Goal: Complete application form: Complete application form

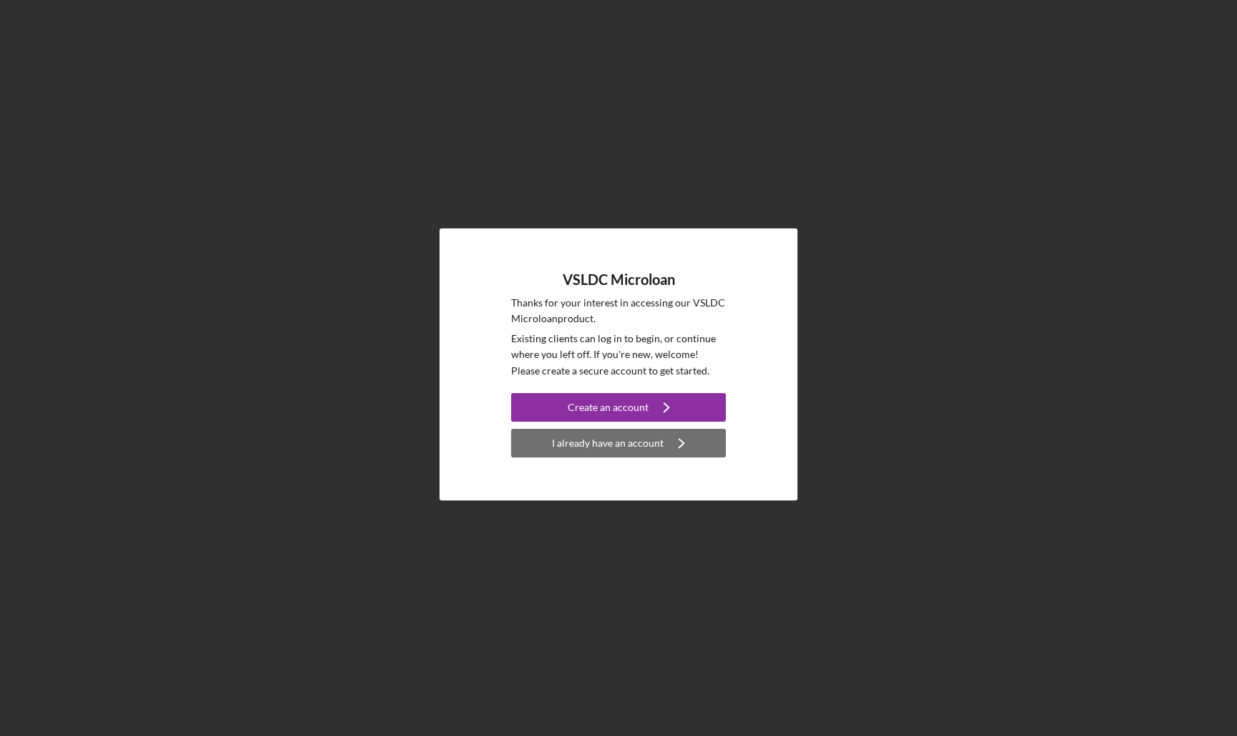
click at [572, 442] on div "I already have an account" at bounding box center [608, 443] width 112 height 29
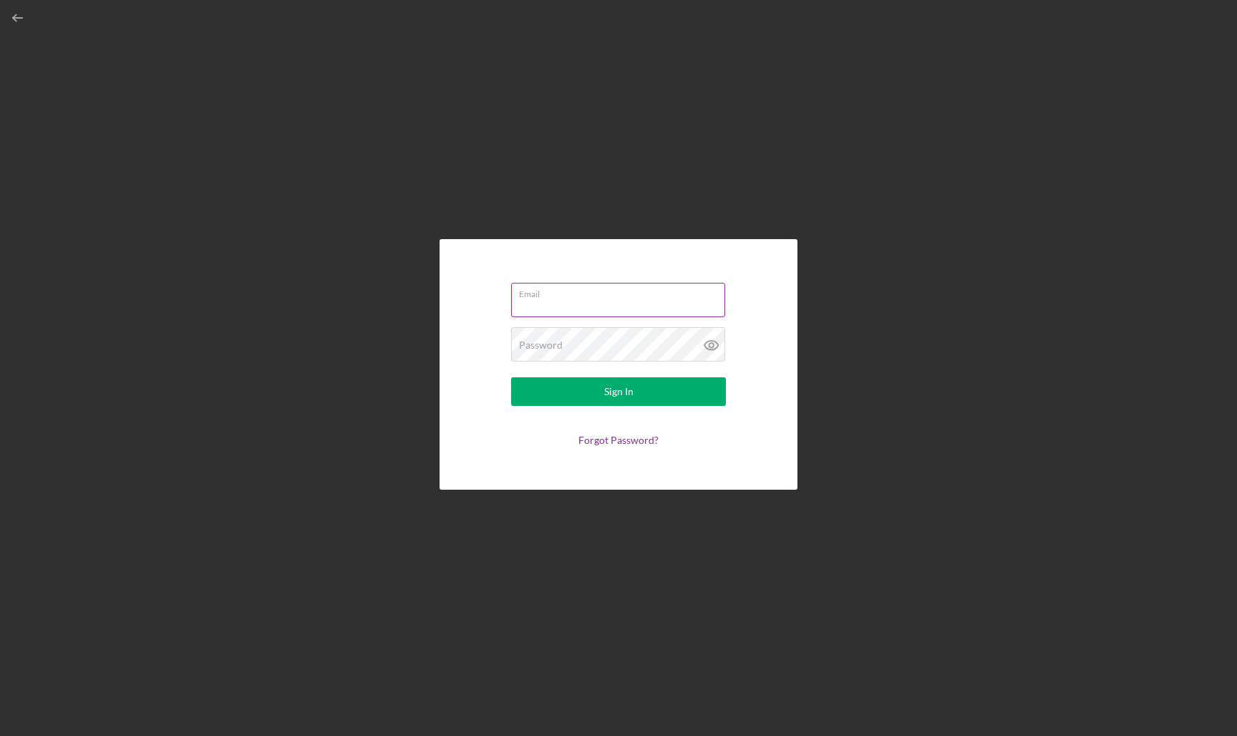
click at [565, 296] on div "Email" at bounding box center [618, 301] width 215 height 36
click at [565, 299] on input "Email" at bounding box center [618, 296] width 214 height 34
click at [622, 439] on link "Forgot Password?" at bounding box center [618, 443] width 80 height 12
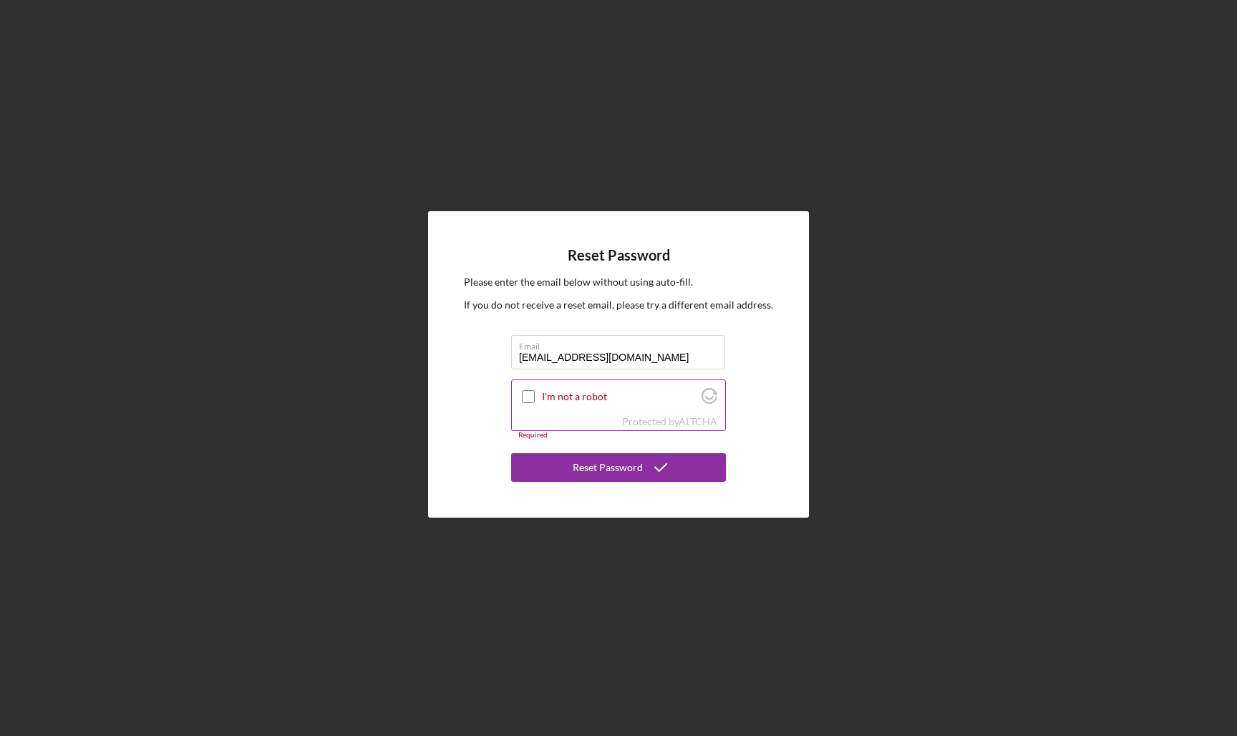
type input "[EMAIL_ADDRESS][DOMAIN_NAME]"
click at [529, 398] on input "I'm not a robot" at bounding box center [528, 396] width 13 height 13
checkbox input "true"
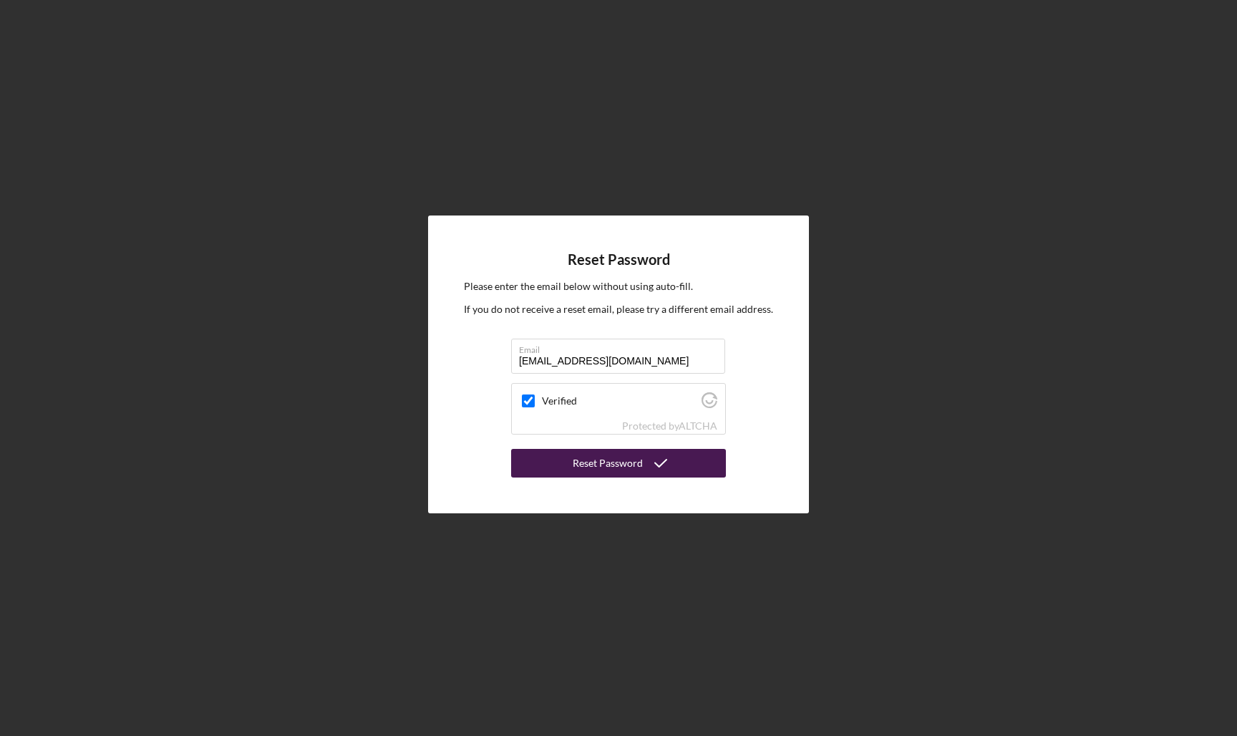
click at [599, 453] on div "Reset Password" at bounding box center [608, 463] width 70 height 29
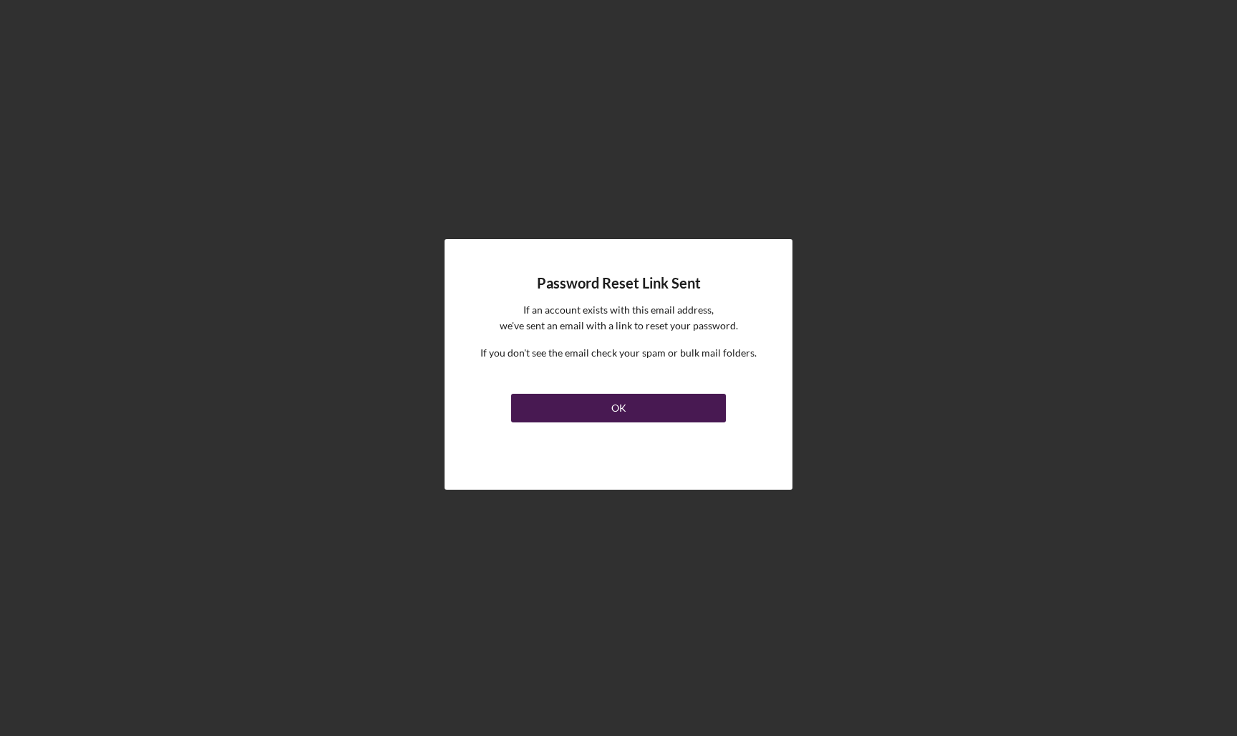
click at [606, 406] on button "OK" at bounding box center [618, 408] width 215 height 29
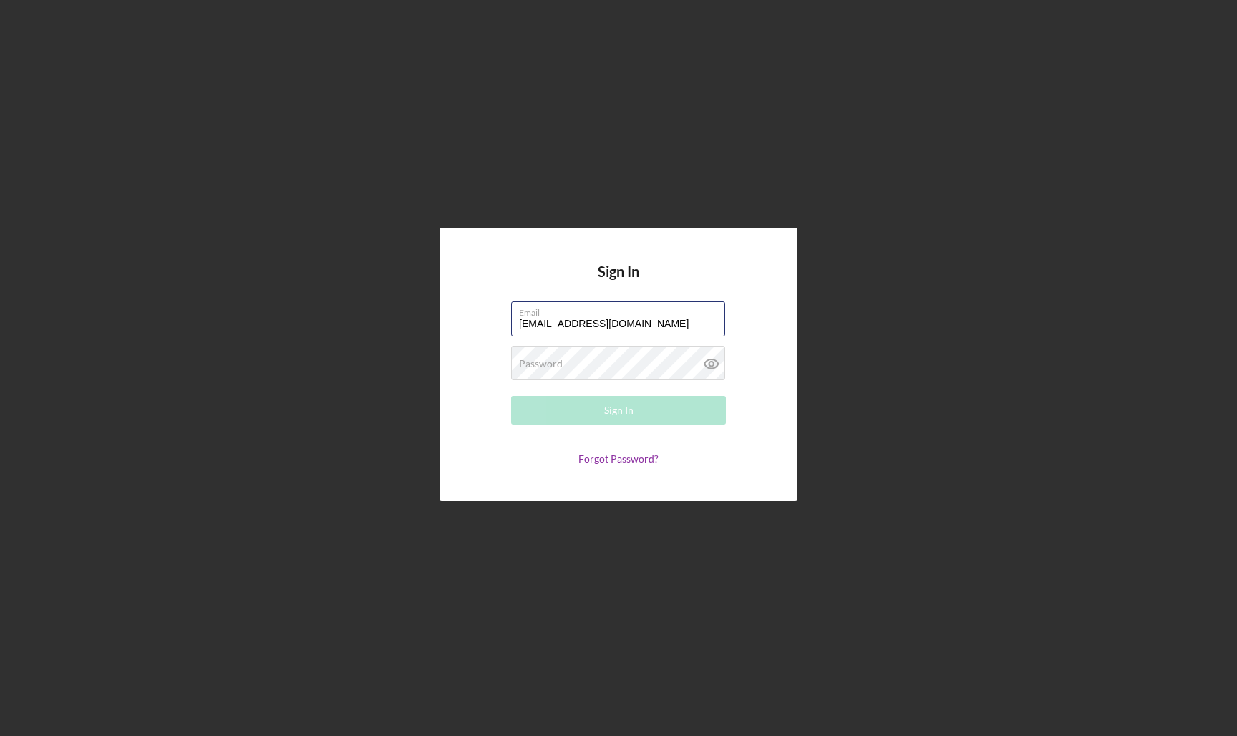
type input "[EMAIL_ADDRESS][DOMAIN_NAME]"
click at [611, 355] on div "Password Required" at bounding box center [618, 364] width 215 height 36
click at [604, 411] on div "Sign In" at bounding box center [618, 410] width 29 height 29
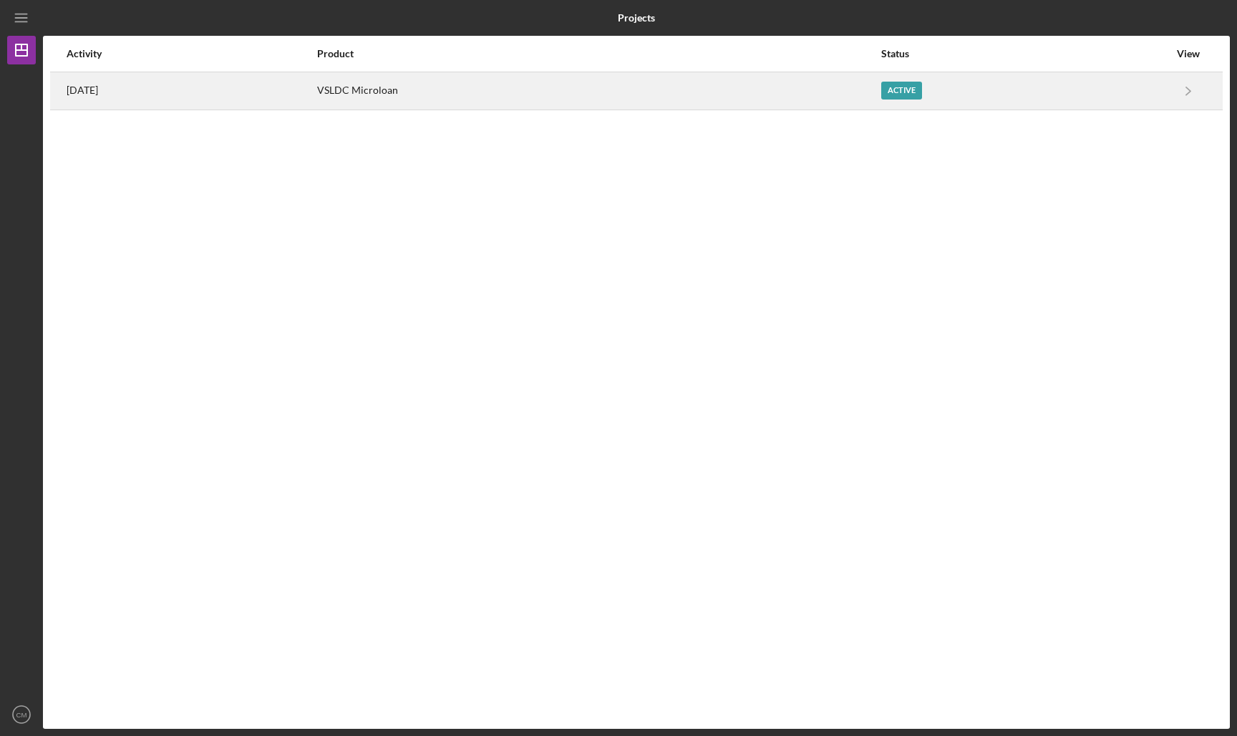
click at [780, 102] on div "VSLDC Microloan" at bounding box center [598, 91] width 563 height 36
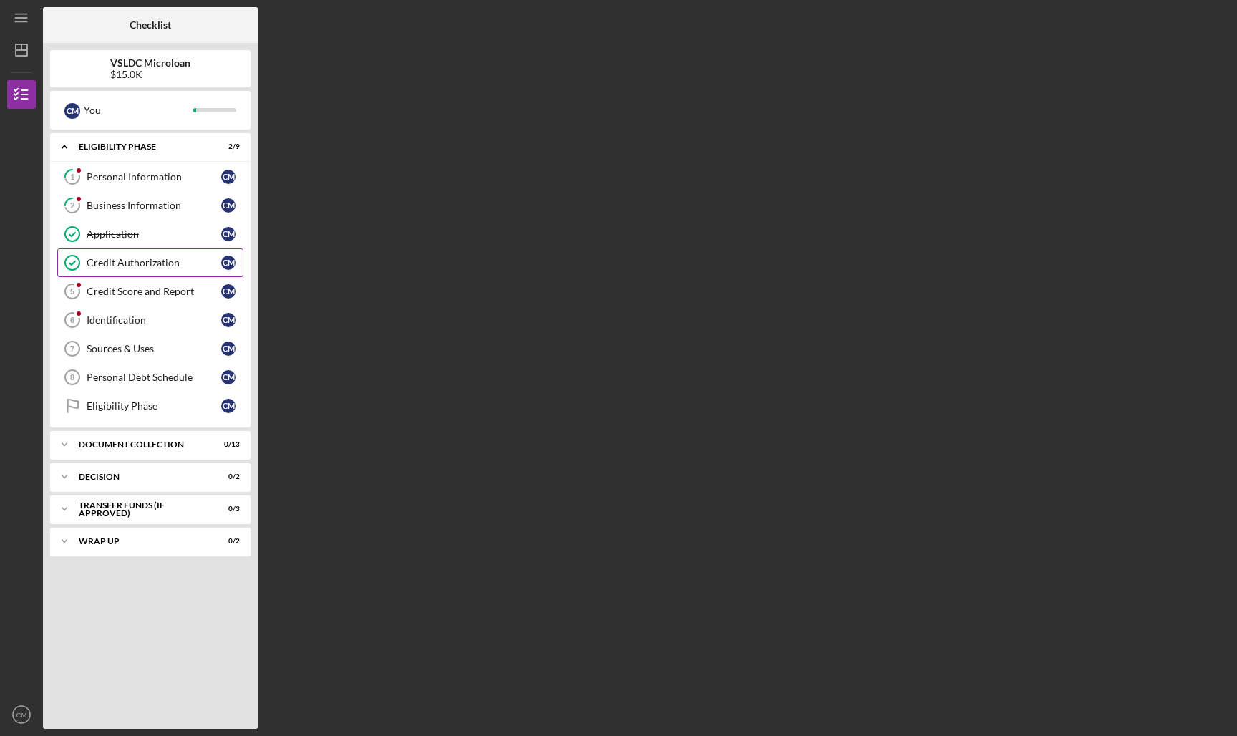
click at [133, 266] on div "Credit Authorization" at bounding box center [154, 262] width 135 height 11
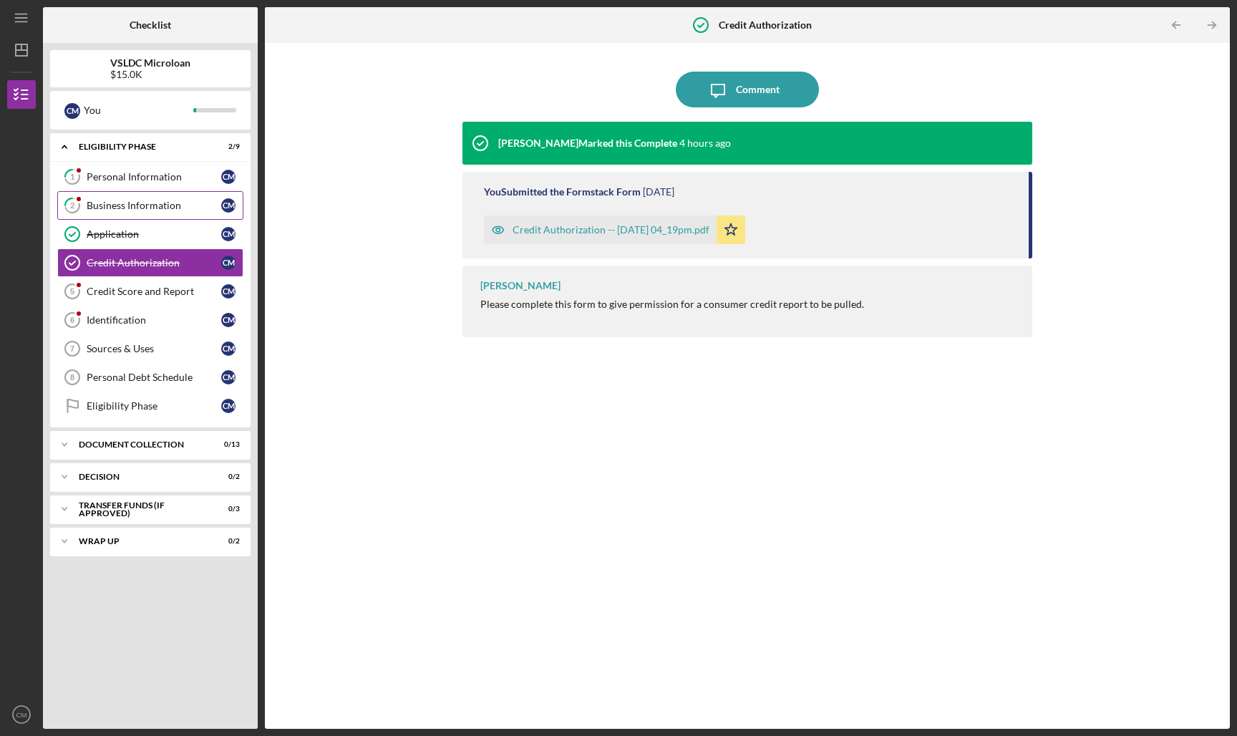
click at [165, 198] on link "2 Business Information C M" at bounding box center [150, 205] width 186 height 29
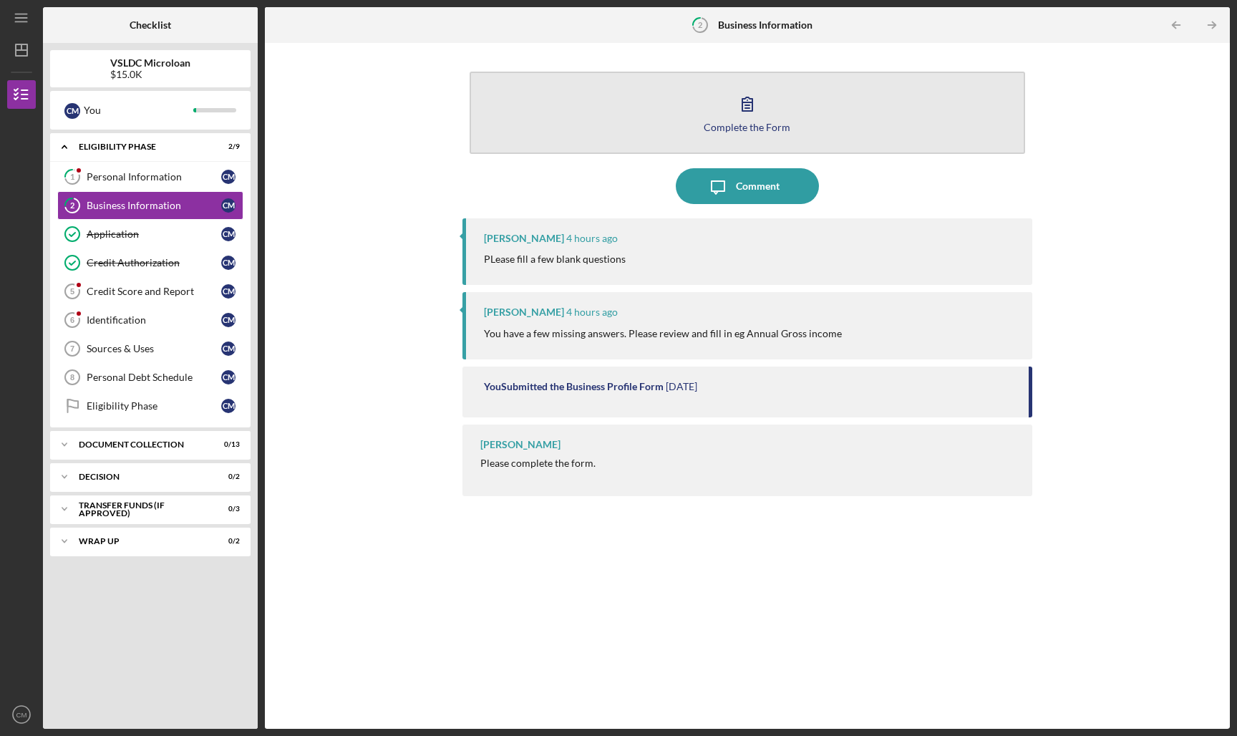
click at [728, 115] on button "Complete the Form Form" at bounding box center [748, 113] width 556 height 82
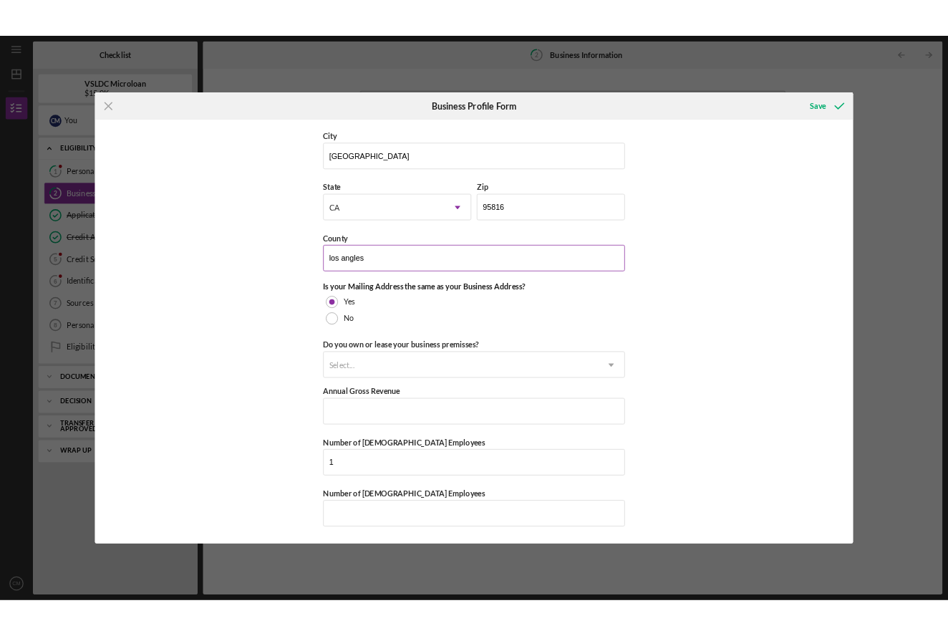
scroll to position [911, 0]
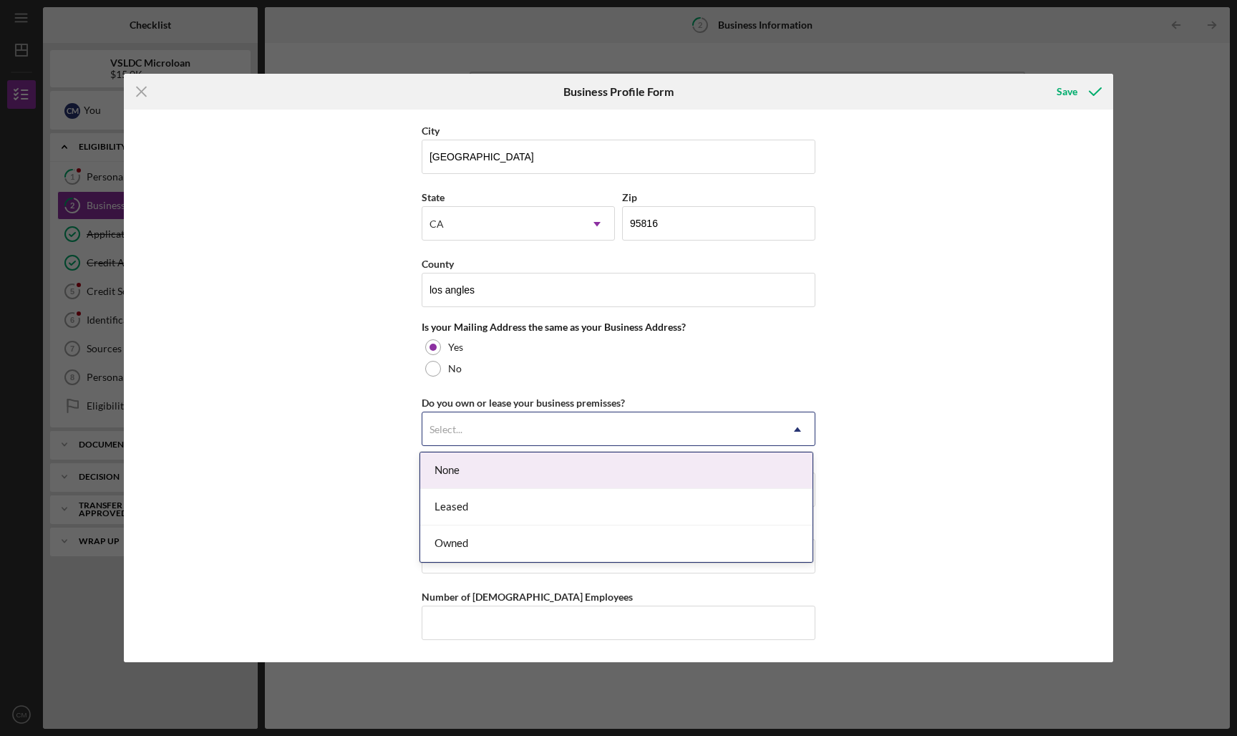
click at [539, 433] on div "Select..." at bounding box center [601, 429] width 358 height 33
click at [488, 467] on div "None" at bounding box center [616, 470] width 392 height 37
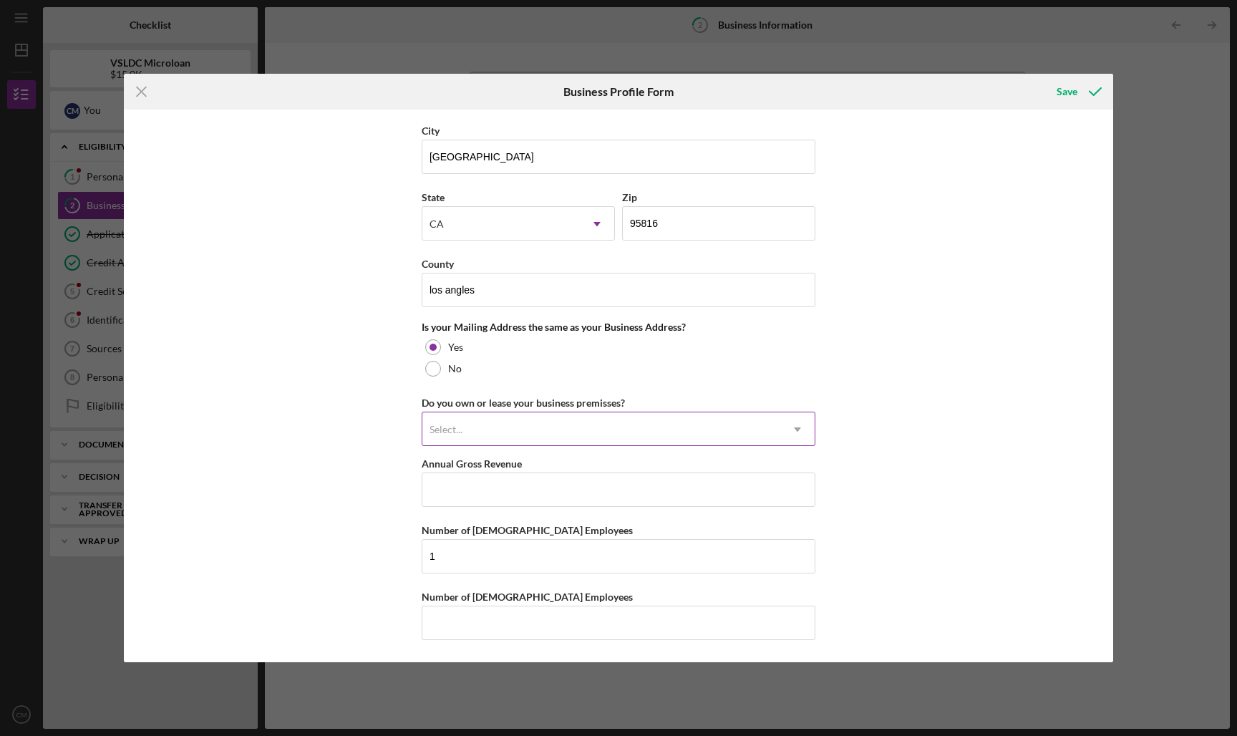
click at [493, 435] on div "Select..." at bounding box center [601, 429] width 358 height 33
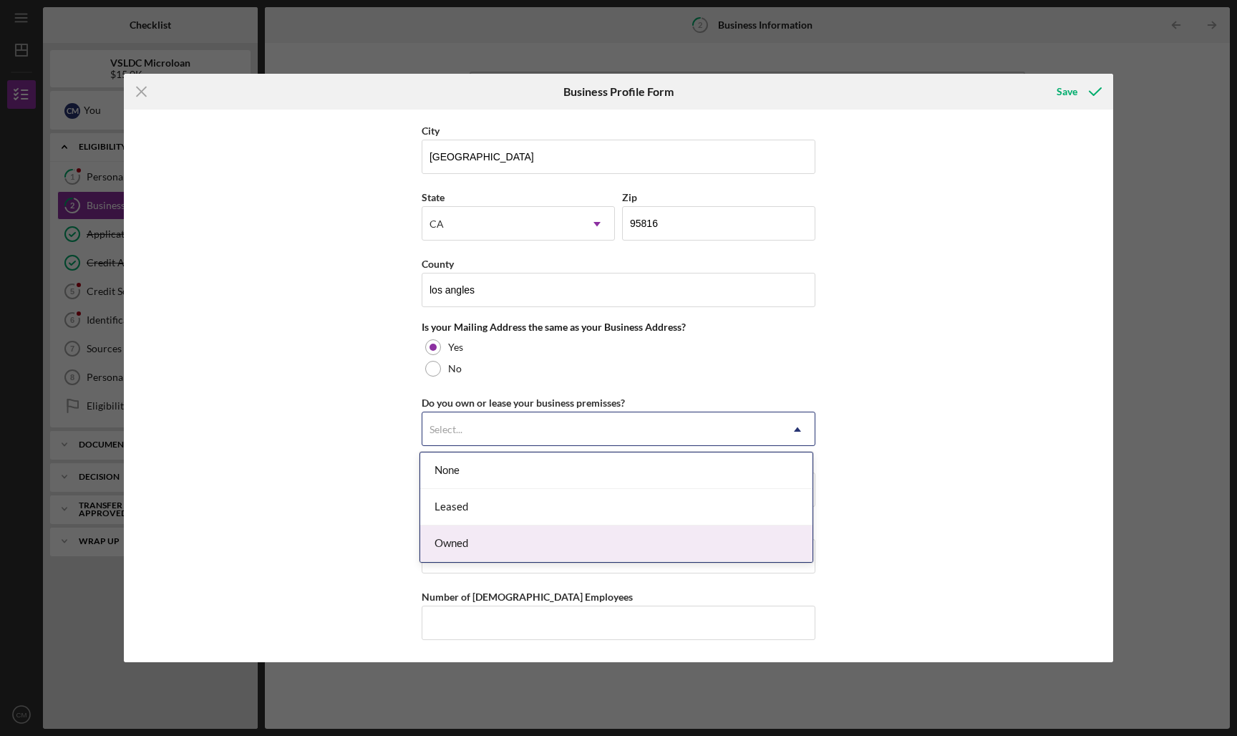
click at [474, 538] on div "Owned" at bounding box center [616, 543] width 392 height 37
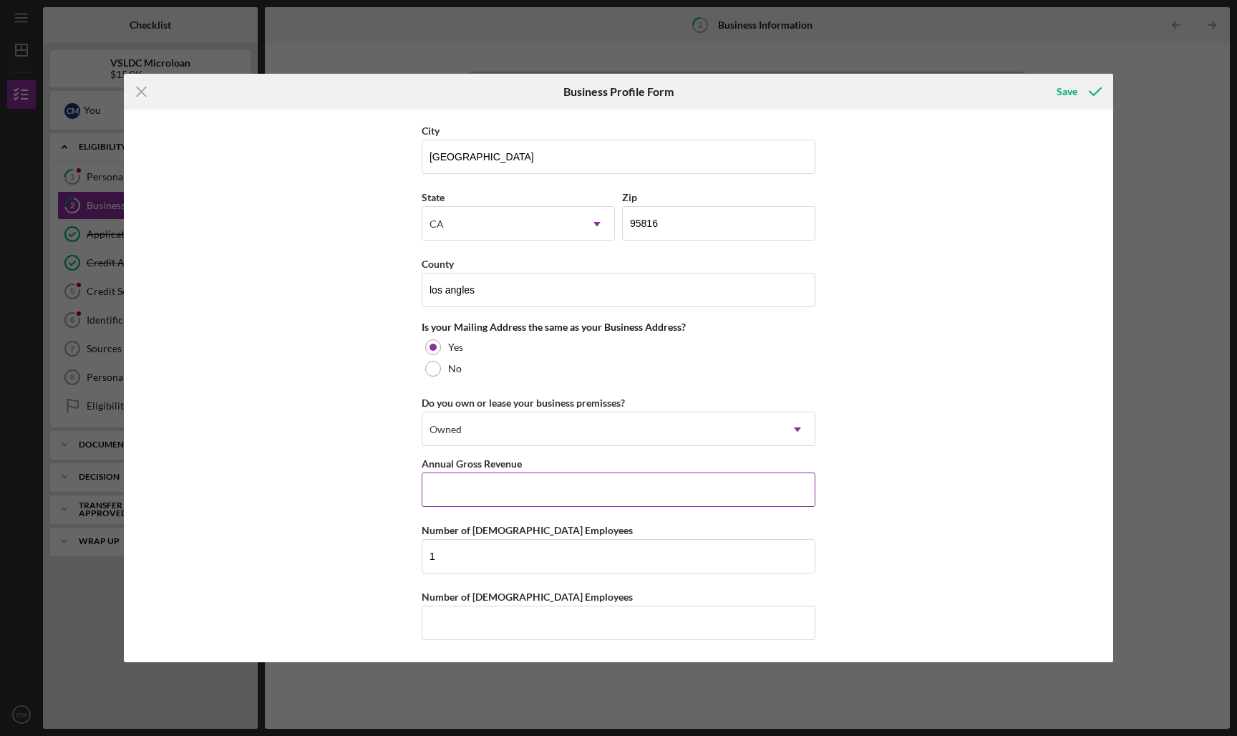
click at [483, 493] on input "Annual Gross Revenue" at bounding box center [619, 489] width 394 height 34
type input "$3,000"
click at [461, 563] on input "1" at bounding box center [619, 556] width 394 height 34
type input "2"
click at [931, 392] on div "Business Name Mangekyo DBA Mangekyo Studio/MKYO Business Start Date [DATE] Lega…" at bounding box center [618, 386] width 989 height 553
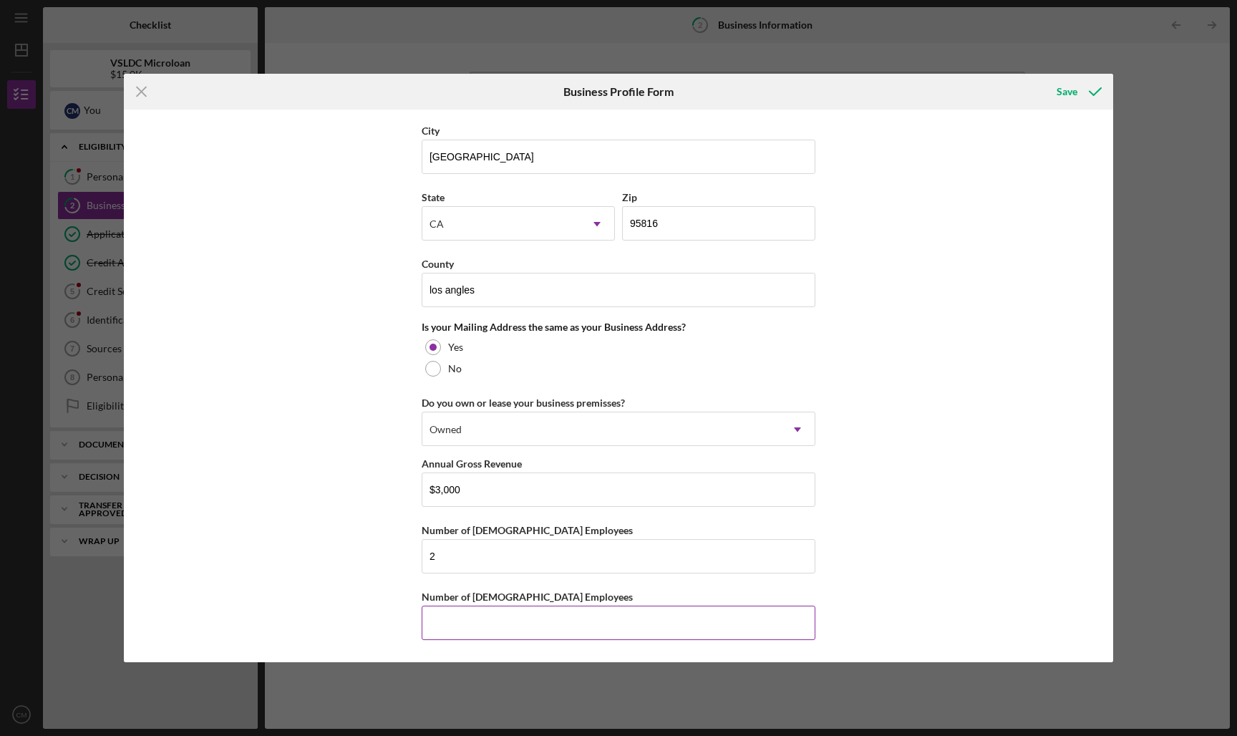
click at [649, 627] on input "Number of [DEMOGRAPHIC_DATA] Employees" at bounding box center [619, 623] width 394 height 34
type input "2"
click at [947, 89] on icon "submit" at bounding box center [1095, 92] width 36 height 36
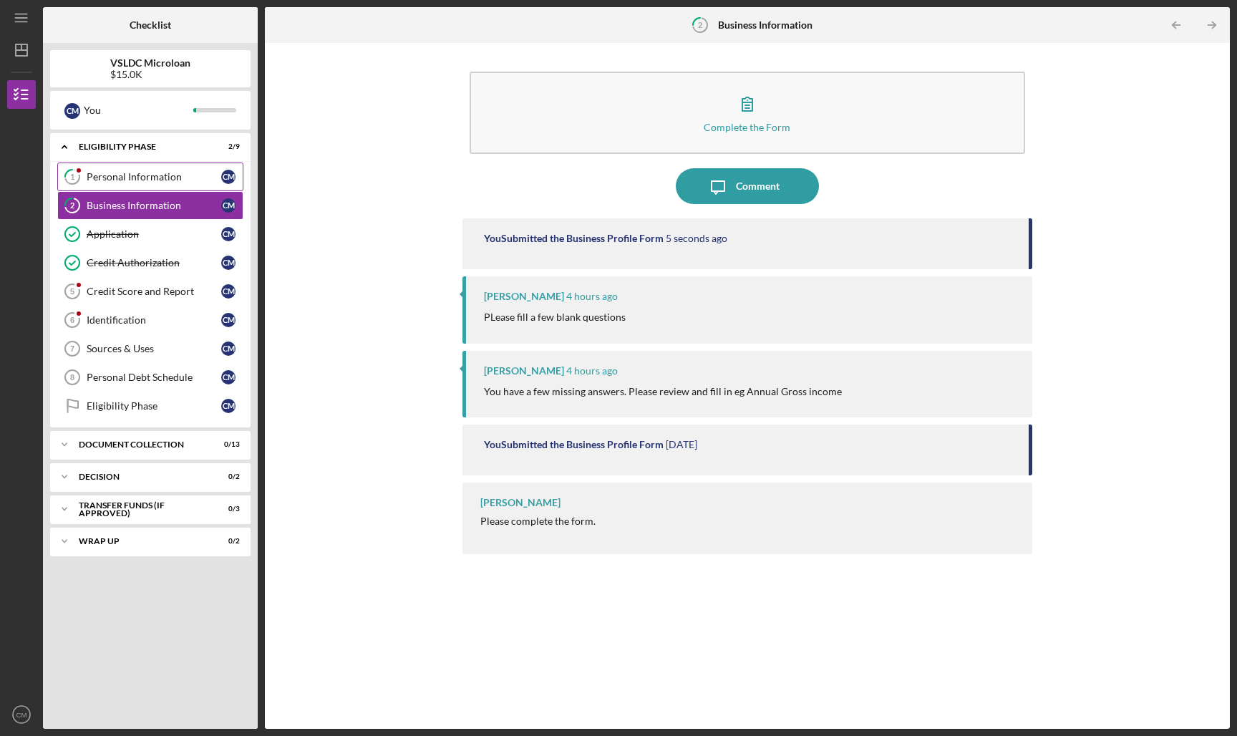
click at [162, 179] on div "Personal Information" at bounding box center [154, 176] width 135 height 11
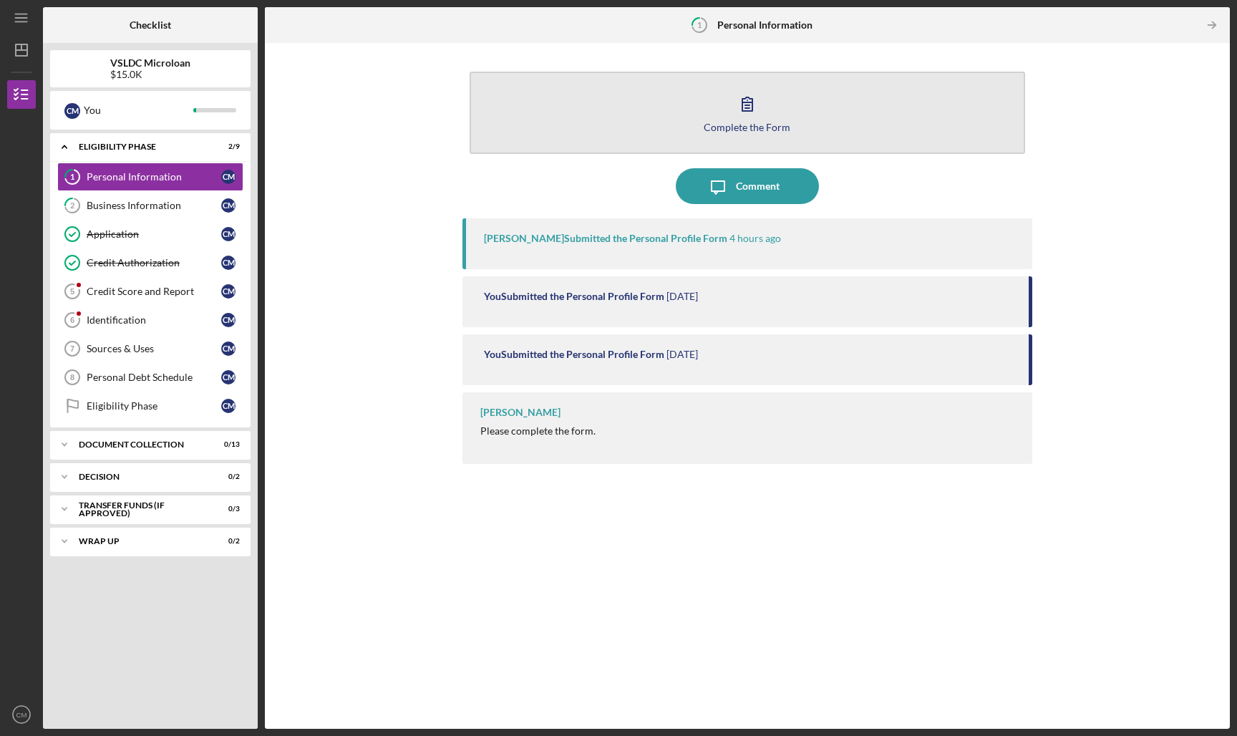
click at [742, 107] on icon "button" at bounding box center [747, 104] width 10 height 14
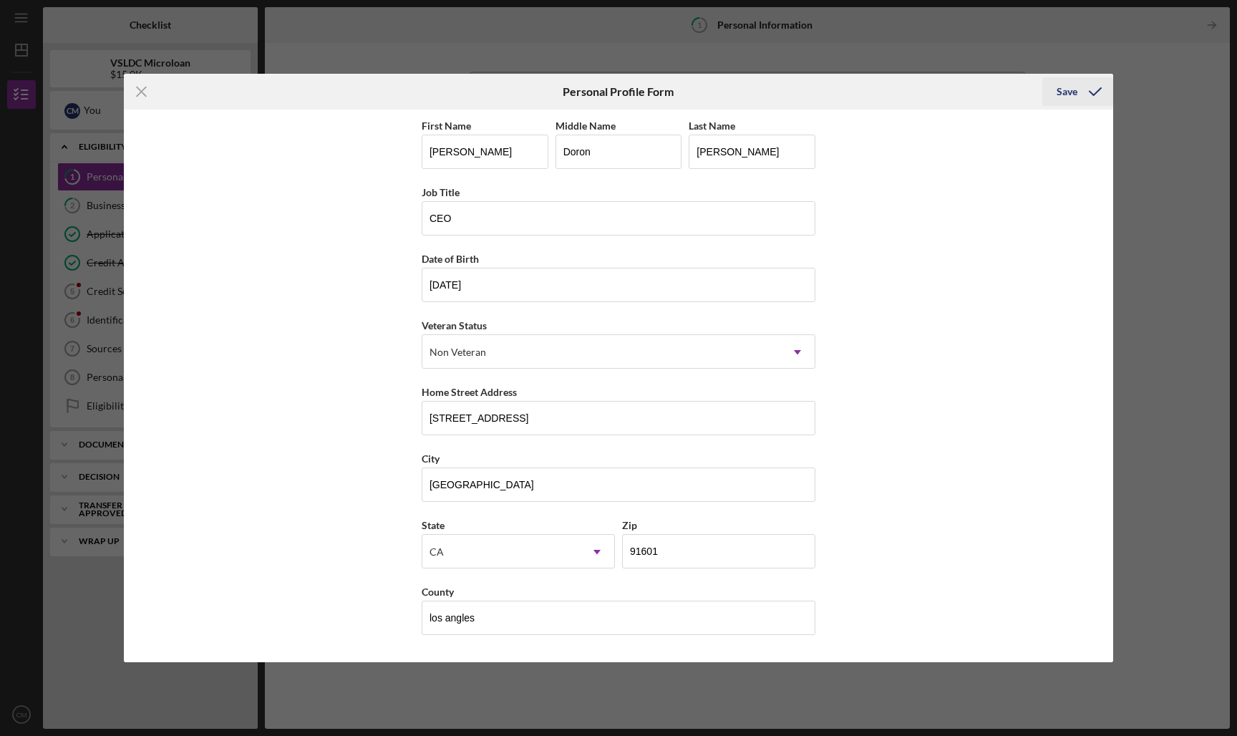
click at [947, 89] on div "Save" at bounding box center [1067, 91] width 21 height 29
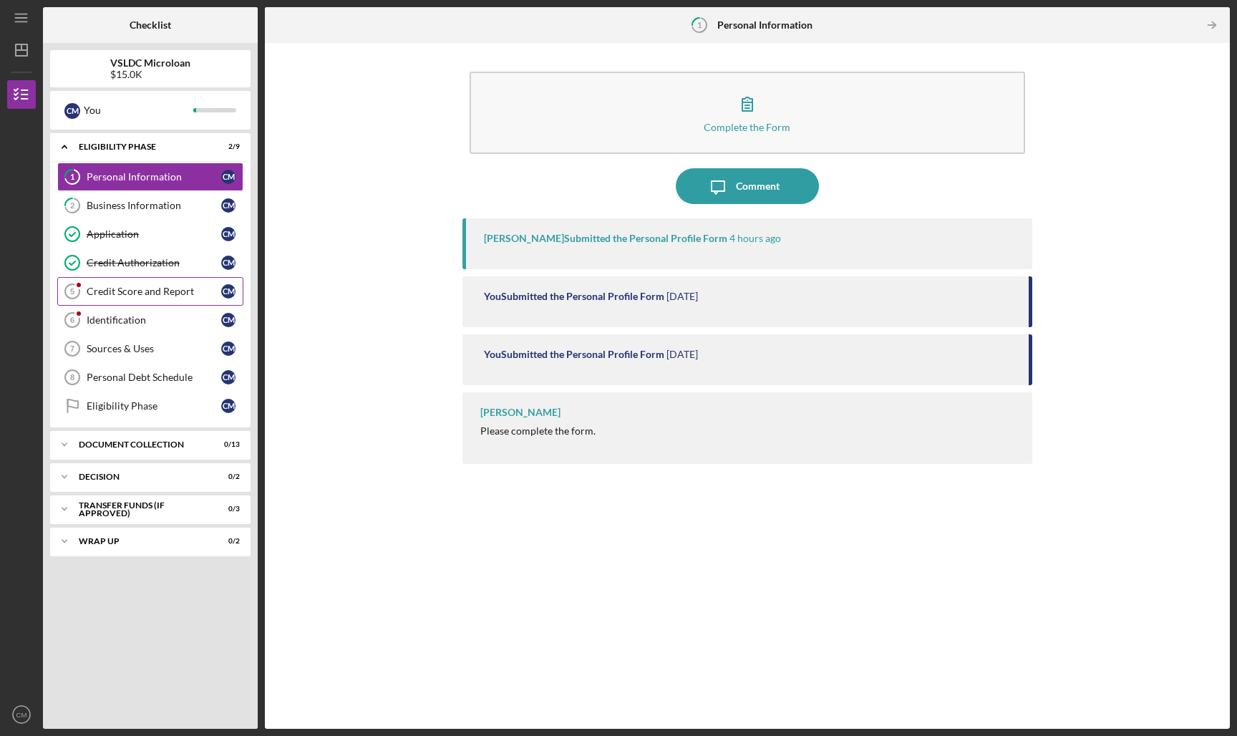
click at [142, 297] on link "Credit Score and Report 5 Credit Score and Report C M" at bounding box center [150, 291] width 186 height 29
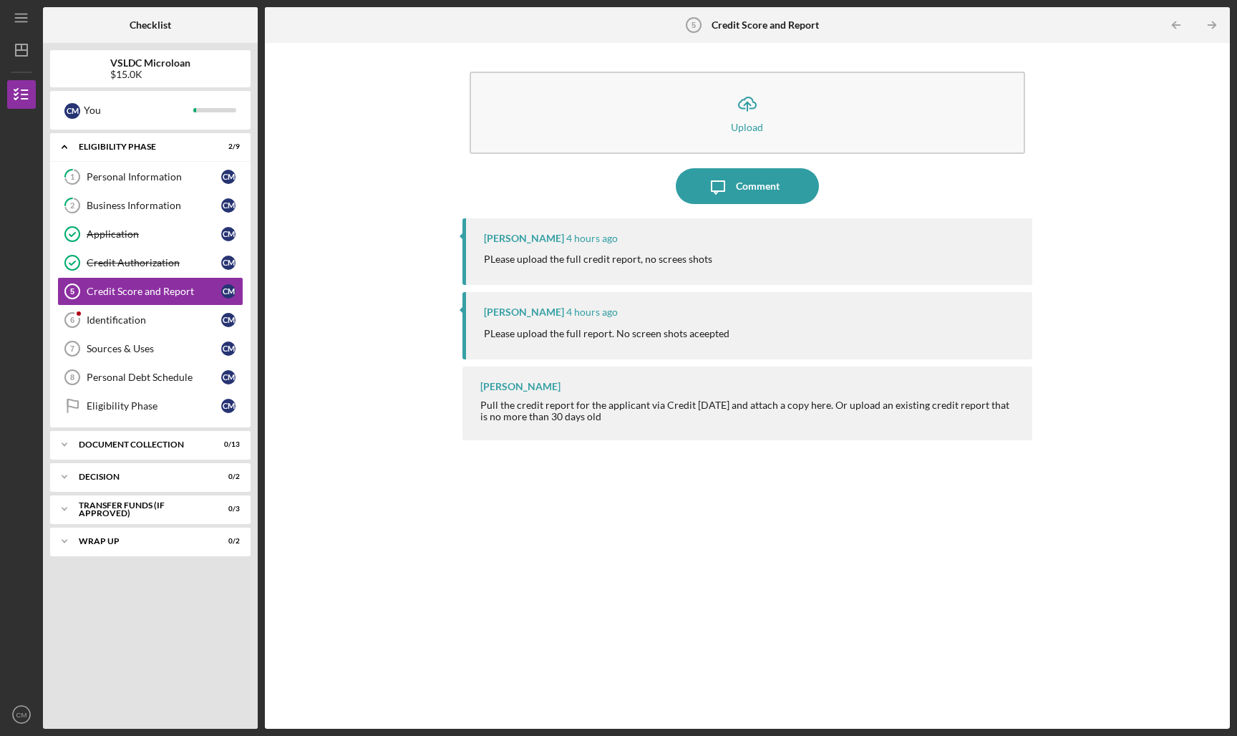
click at [947, 154] on div "Icon/Upload Upload Icon/Message Comment [PERSON_NAME] 4 hours ago PLease upload…" at bounding box center [747, 386] width 951 height 672
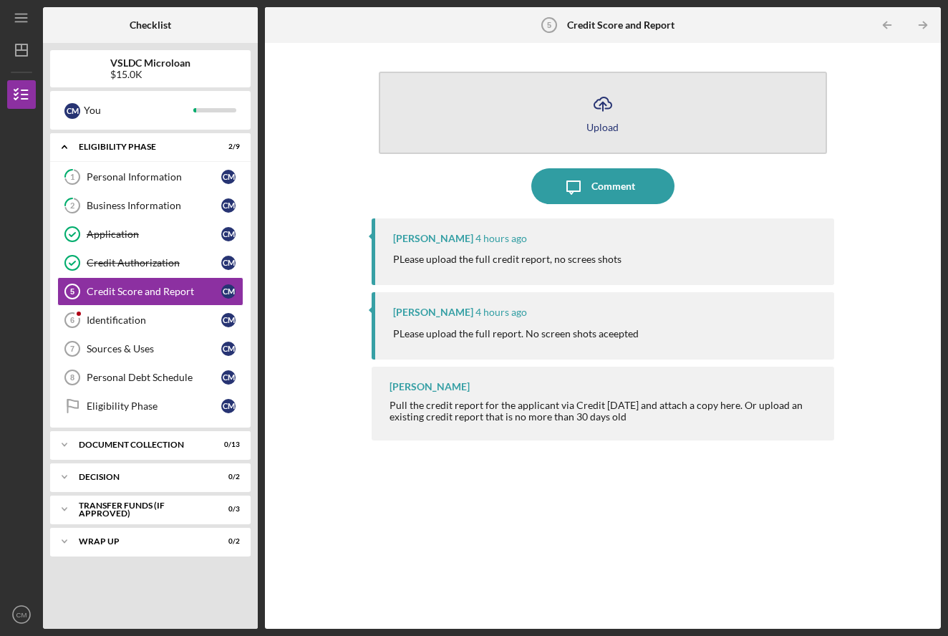
click at [412, 140] on button "Icon/Upload Upload" at bounding box center [603, 113] width 449 height 82
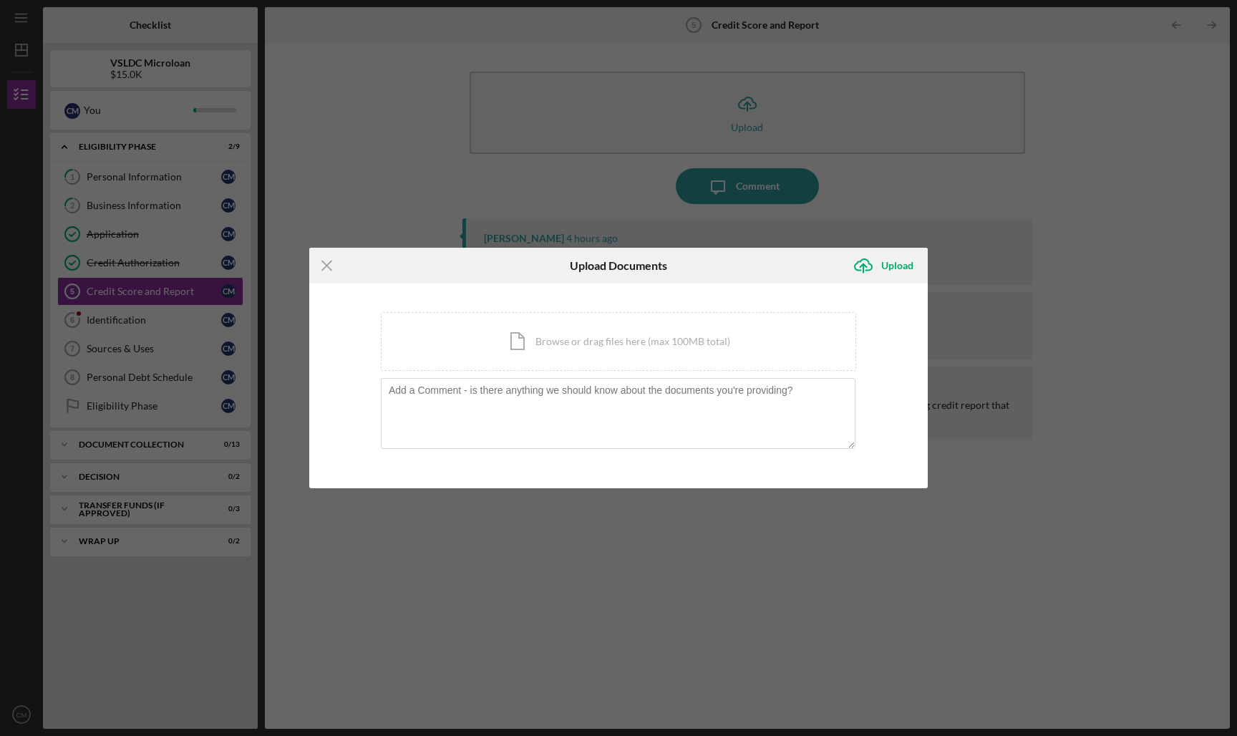
drag, startPoint x: 672, startPoint y: 3, endPoint x: 1154, endPoint y: 166, distance: 509.4
click at [947, 166] on div "Icon/Menu Close Upload Documents Icon/Upload Upload You're uploading documents …" at bounding box center [618, 368] width 1237 height 736
drag, startPoint x: 936, startPoint y: 1, endPoint x: 1147, endPoint y: 89, distance: 229.1
click at [947, 89] on div "Icon/Menu Close Upload Documents Icon/Upload Upload You're uploading documents …" at bounding box center [618, 368] width 1237 height 736
click at [883, 272] on div "Upload" at bounding box center [897, 265] width 32 height 29
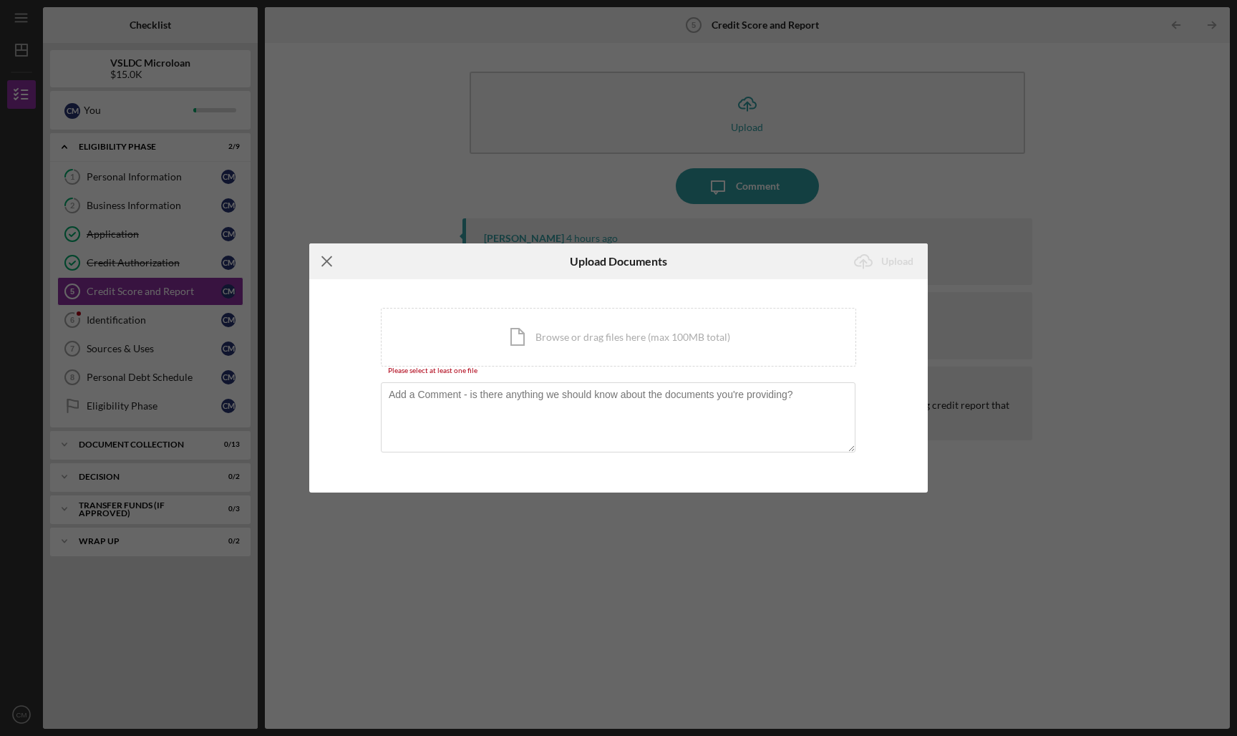
click at [324, 263] on icon "Icon/Menu Close" at bounding box center [327, 261] width 36 height 36
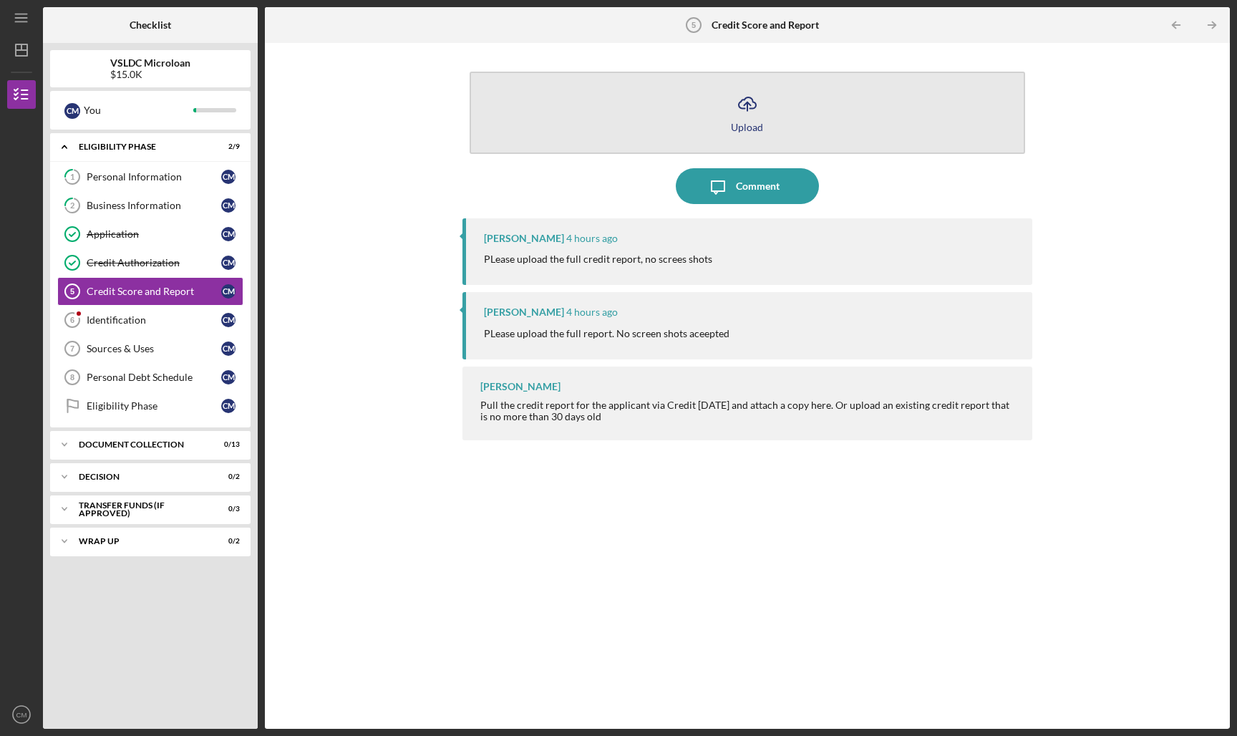
click at [747, 119] on icon "Icon/Upload" at bounding box center [748, 104] width 36 height 36
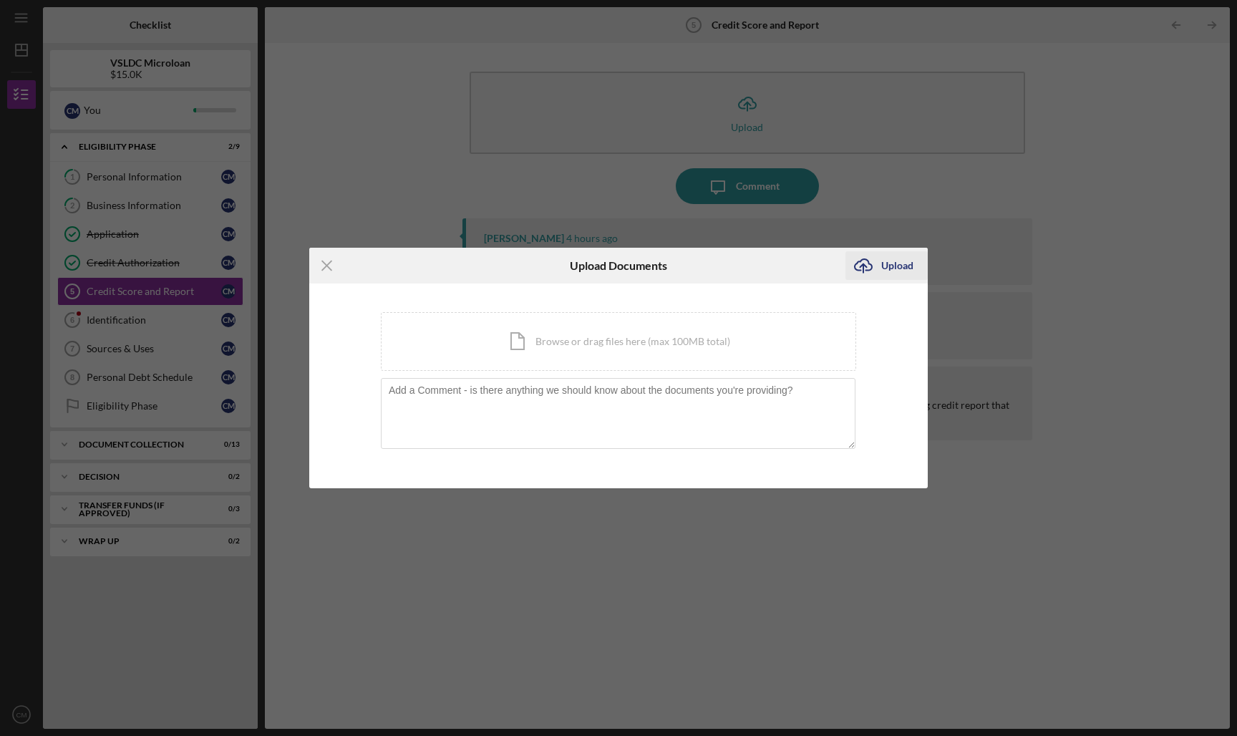
click at [870, 268] on icon "Icon/Upload" at bounding box center [863, 266] width 36 height 36
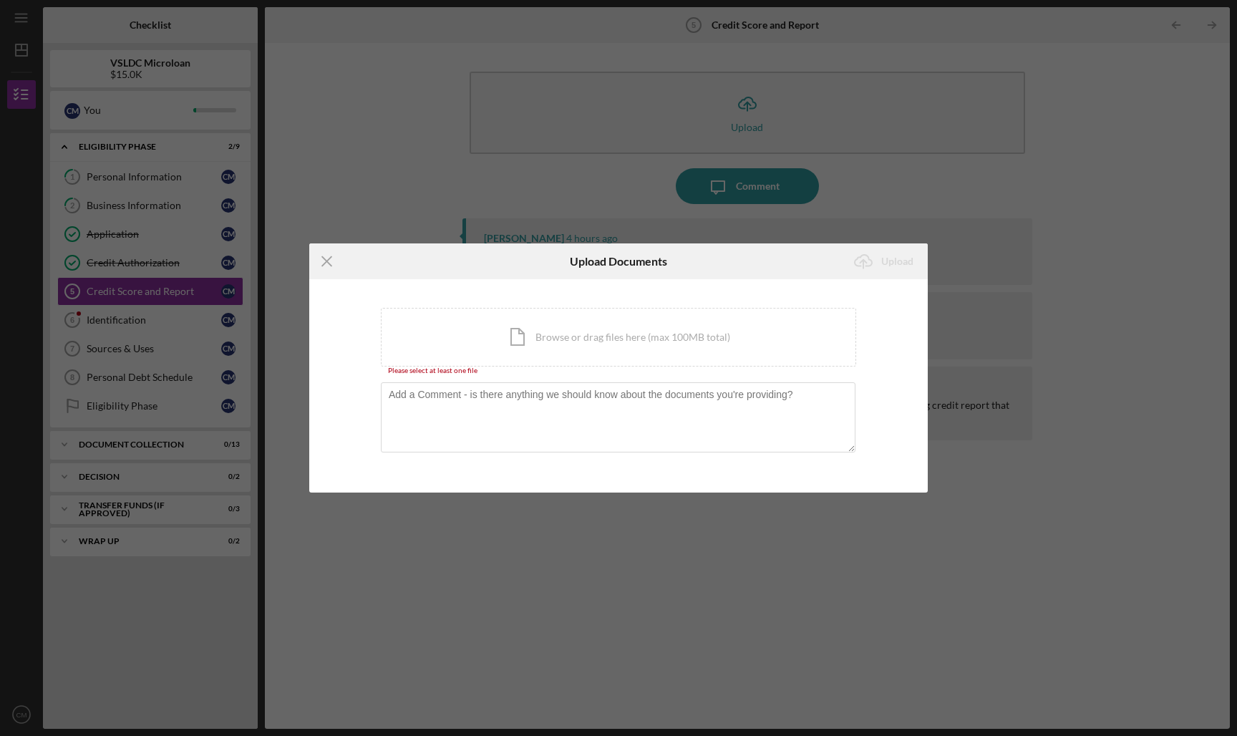
click at [156, 635] on div "Icon/Menu Close Upload Documents Icon/Upload Upload You're uploading documents …" at bounding box center [618, 368] width 1237 height 736
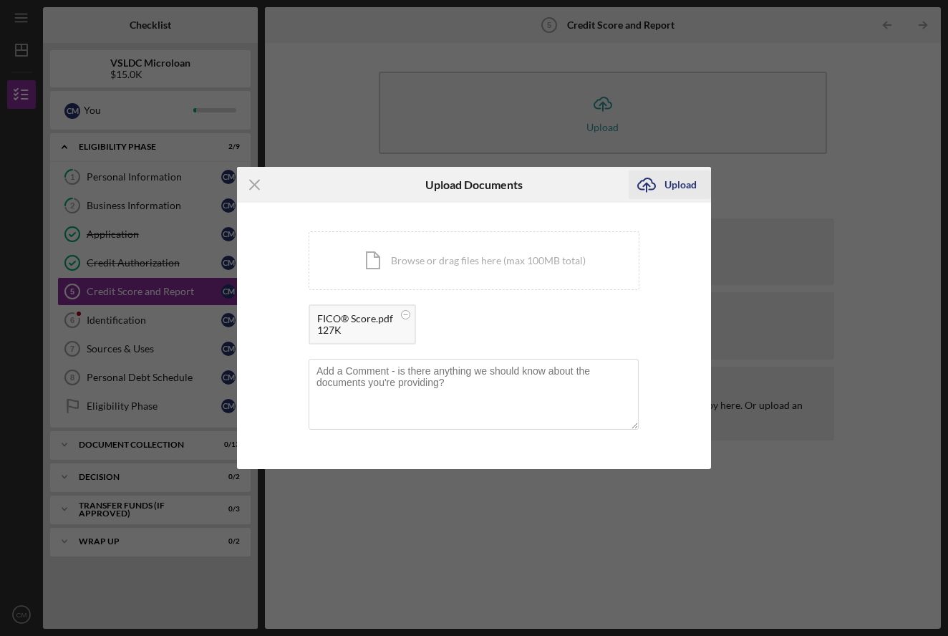
click at [670, 183] on div "Upload" at bounding box center [680, 184] width 32 height 29
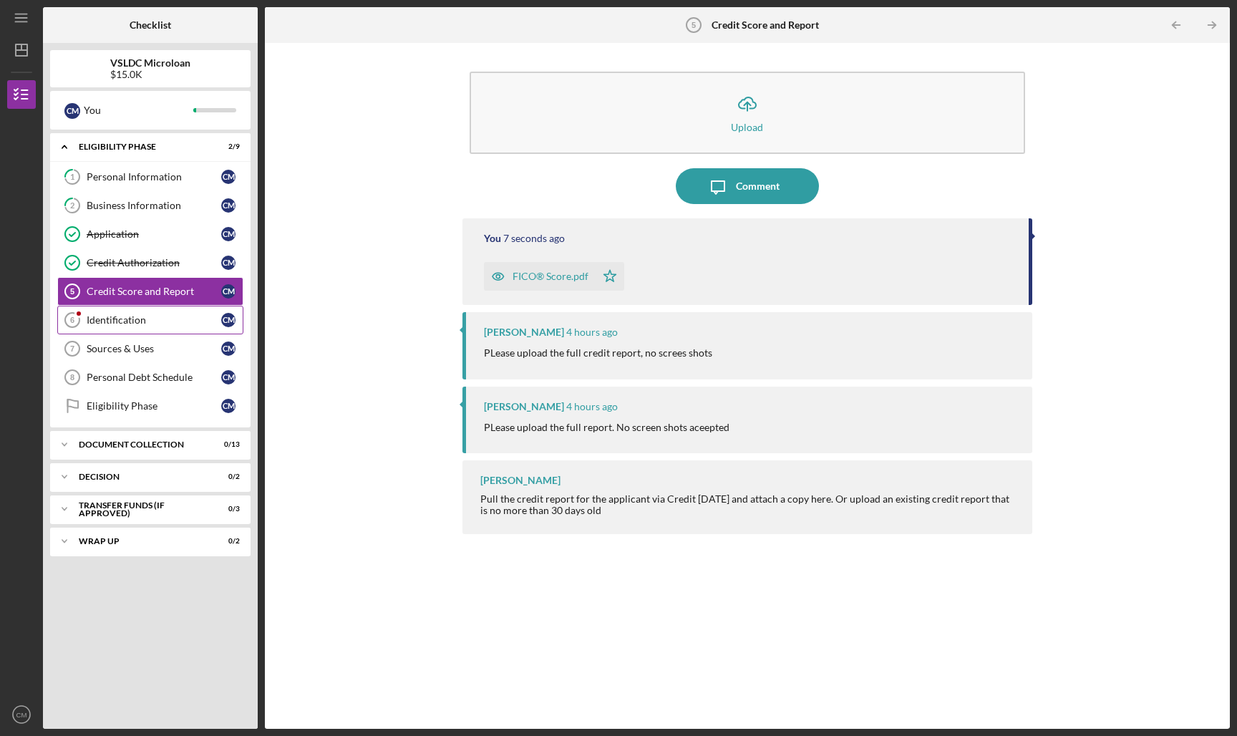
click at [116, 316] on div "Identification" at bounding box center [154, 319] width 135 height 11
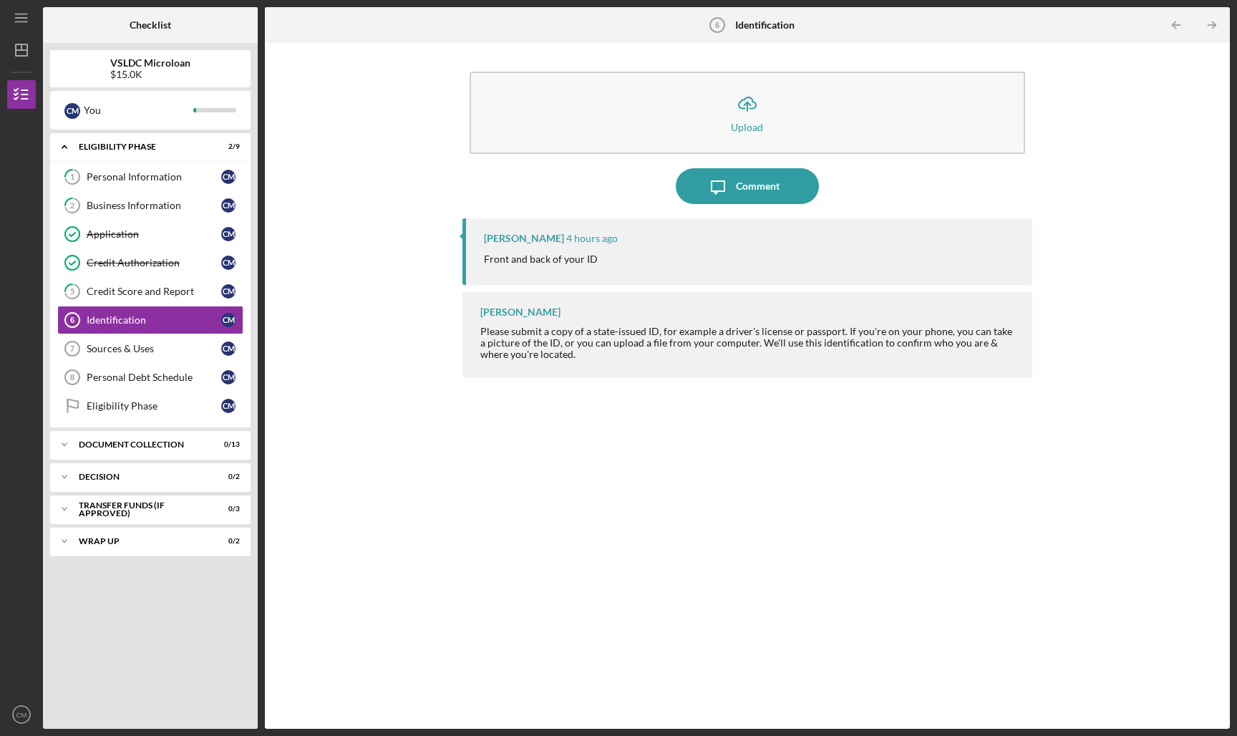
click at [947, 292] on div "Icon/Upload Upload Icon/Message Comment [PERSON_NAME] 4 hours ago Front and bac…" at bounding box center [747, 386] width 951 height 672
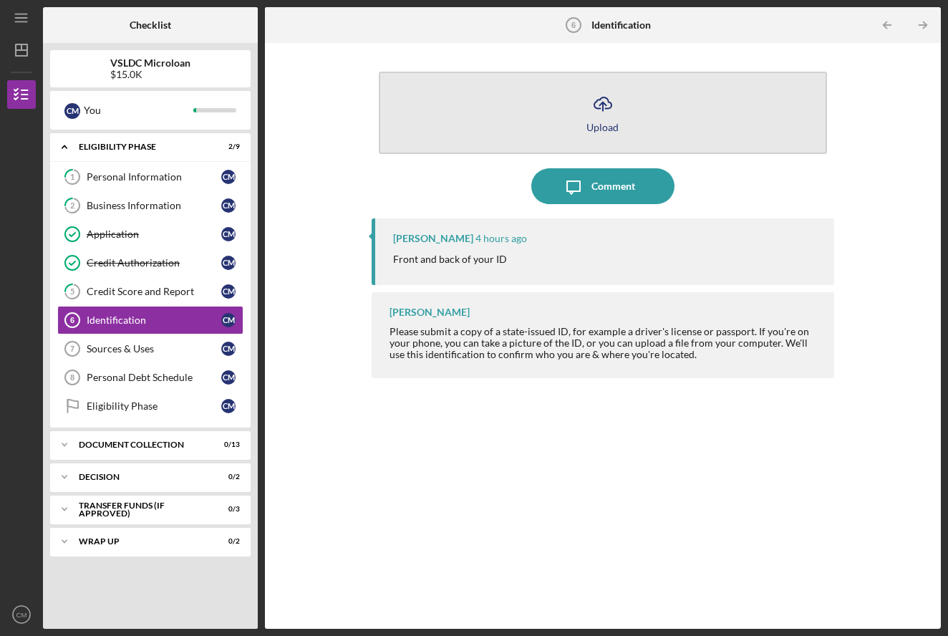
click at [613, 122] on div "Upload" at bounding box center [602, 127] width 32 height 11
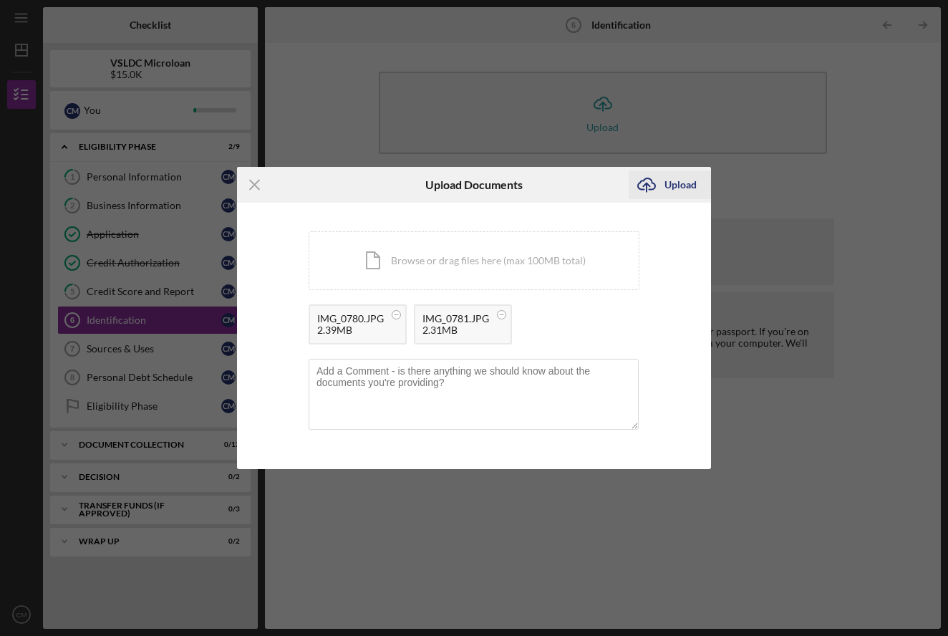
click at [677, 184] on div "Upload" at bounding box center [680, 184] width 32 height 29
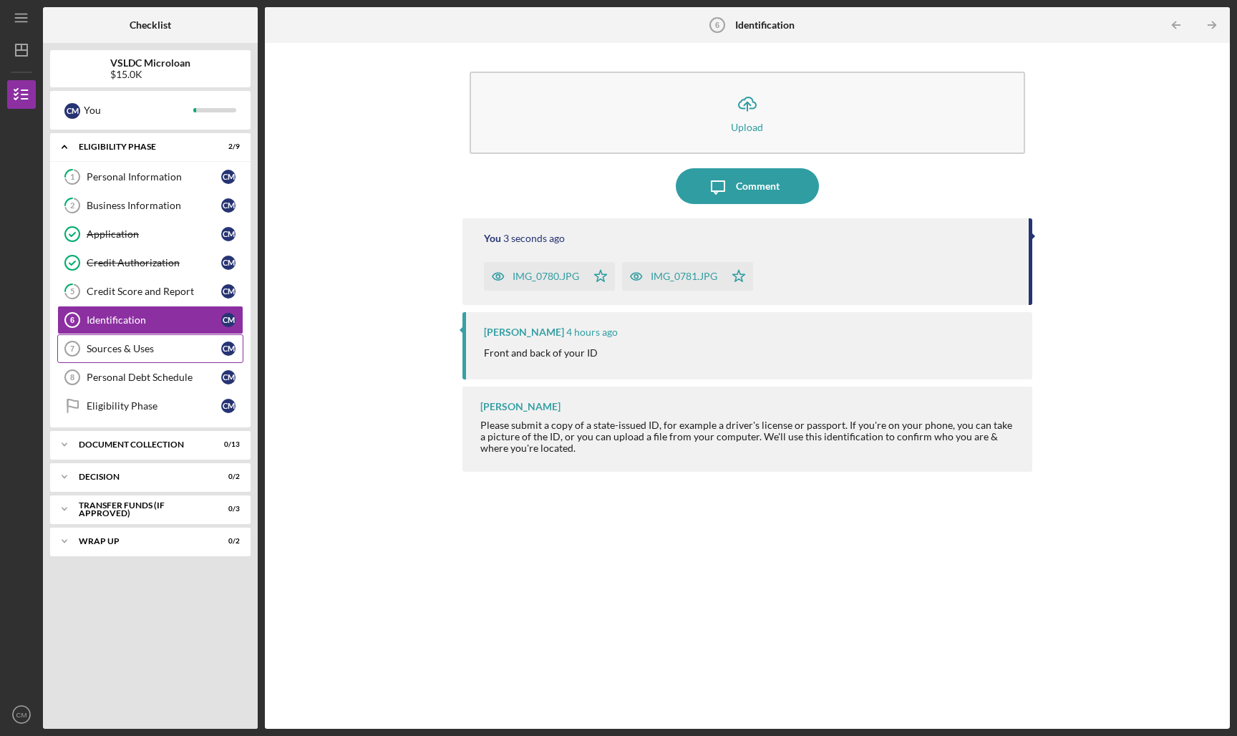
click at [120, 349] on div "Sources & Uses" at bounding box center [154, 348] width 135 height 11
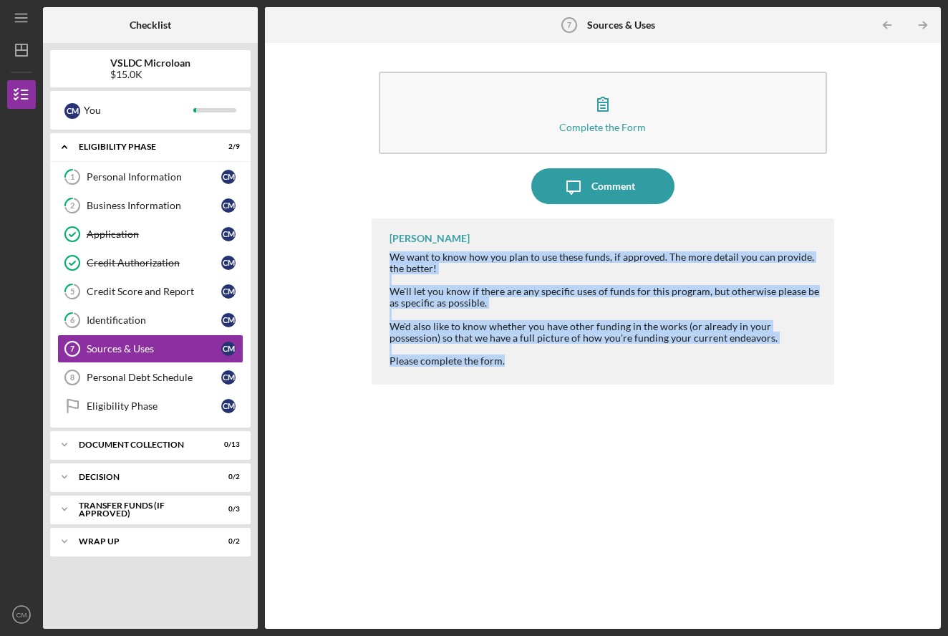
drag, startPoint x: 509, startPoint y: 362, endPoint x: 384, endPoint y: 247, distance: 169.8
click at [384, 247] on div "[PERSON_NAME] We want to know how you plan to use these funds, if approved. The…" at bounding box center [603, 301] width 463 height 166
copy div "We want to know how you plan to use these funds, if approved. The more detail y…"
